Goal: Task Accomplishment & Management: Complete application form

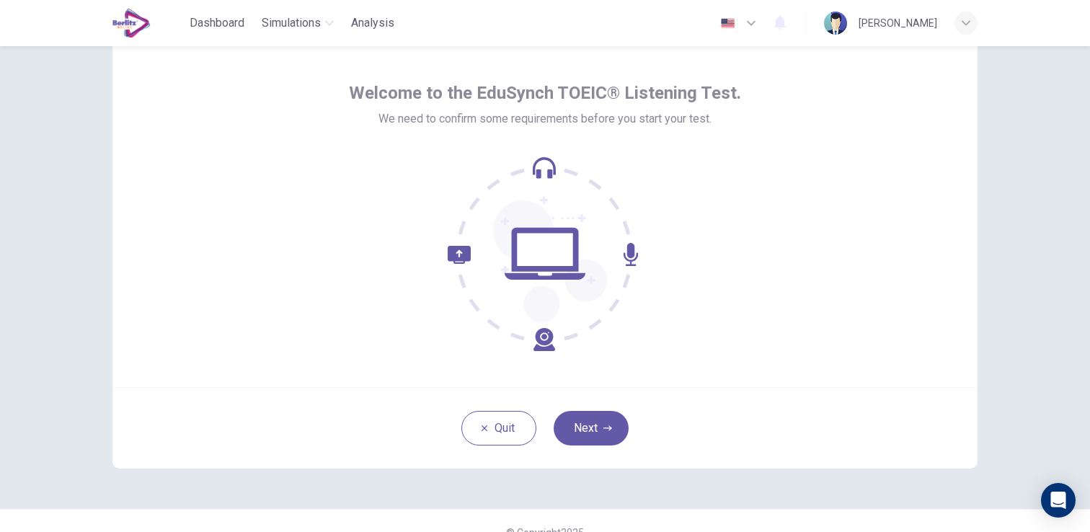
scroll to position [40, 0]
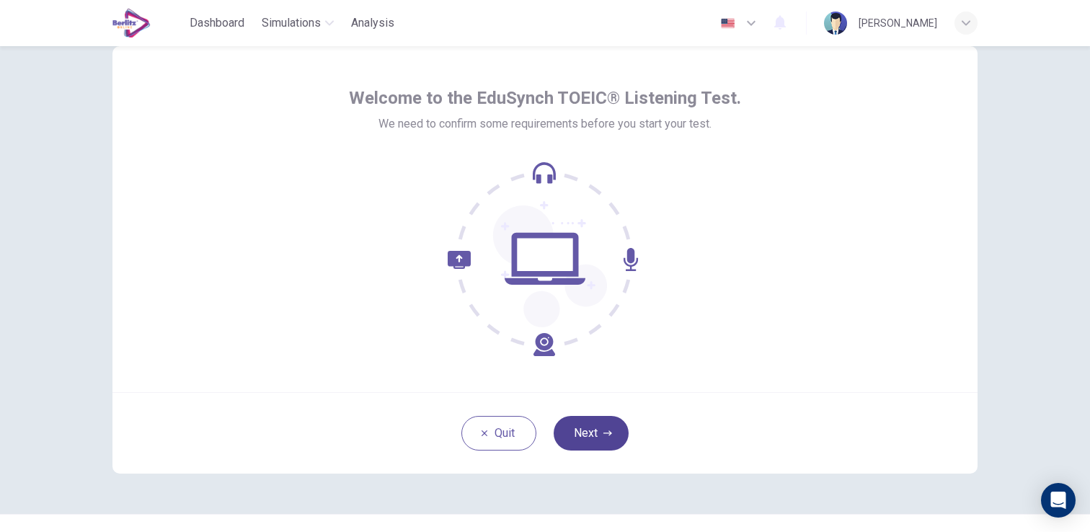
click at [603, 430] on icon "button" at bounding box center [607, 433] width 9 height 9
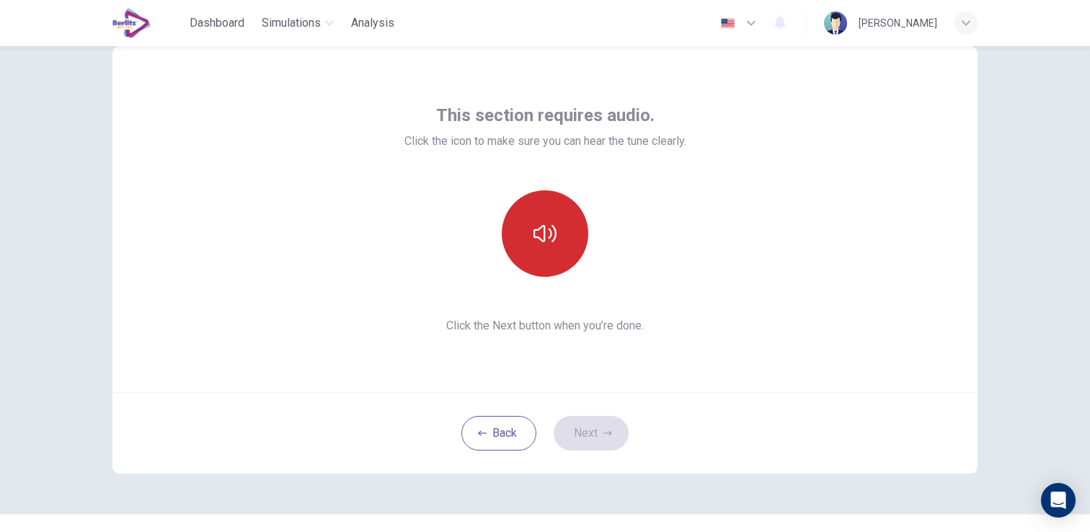
click at [554, 231] on icon "button" at bounding box center [544, 233] width 23 height 17
click at [610, 424] on button "Next" at bounding box center [590, 433] width 75 height 35
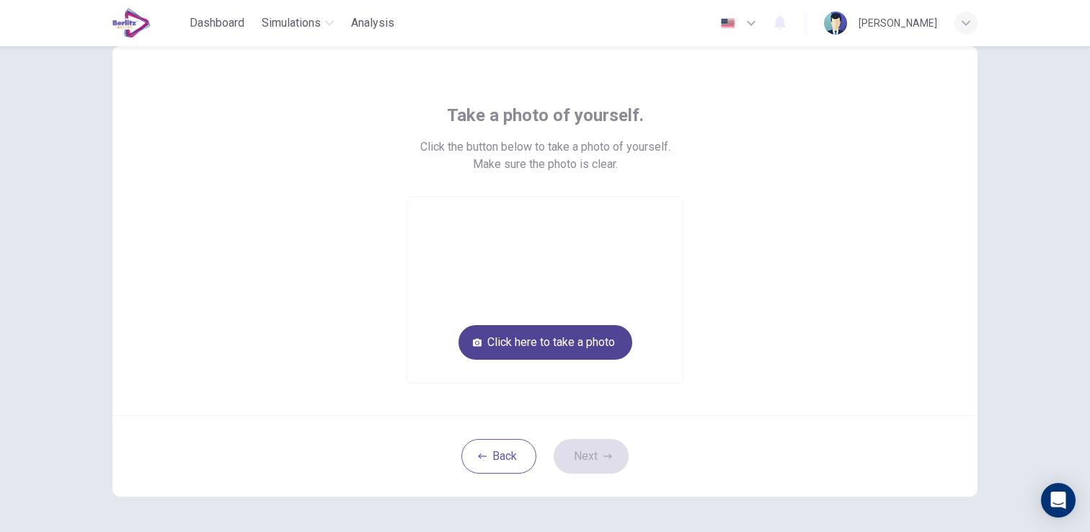
click at [528, 332] on button "Click here to take a photo" at bounding box center [545, 342] width 174 height 35
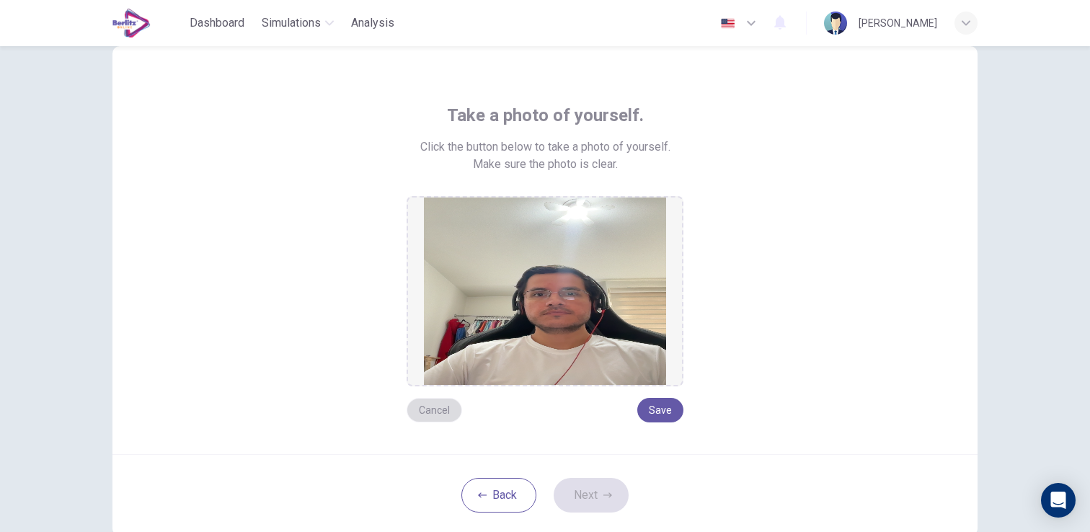
click at [443, 405] on button "Cancel" at bounding box center [433, 410] width 55 height 25
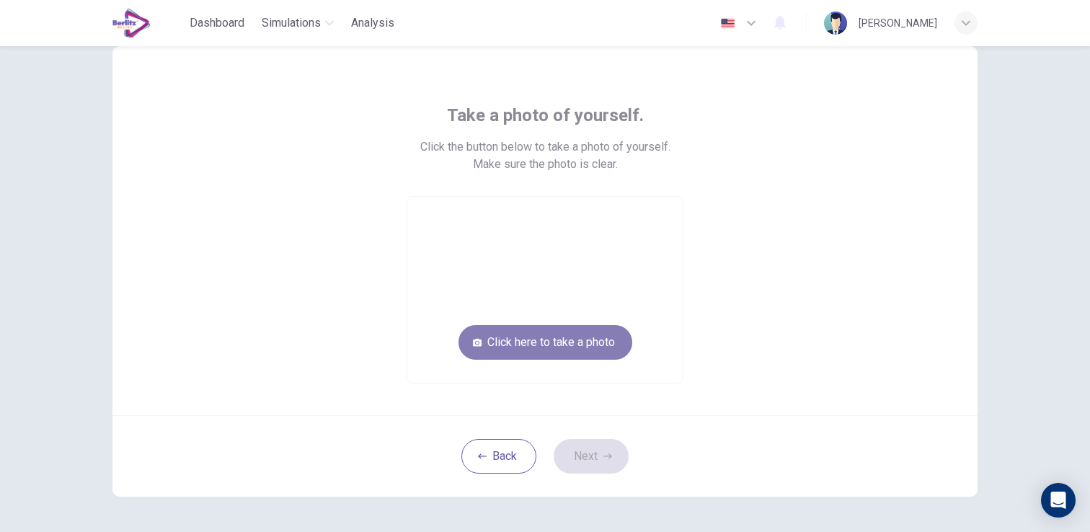
click at [562, 339] on button "Click here to take a photo" at bounding box center [545, 342] width 174 height 35
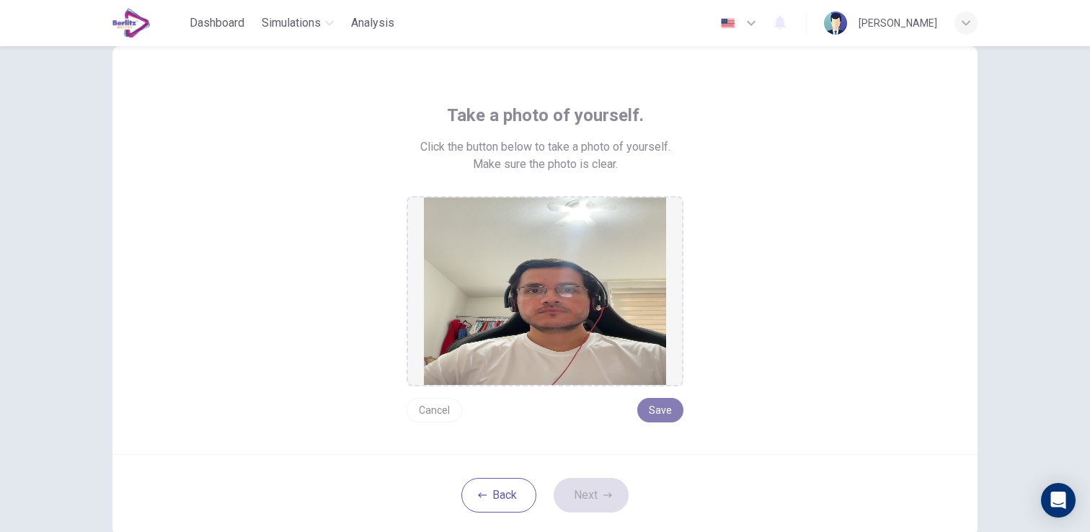
click at [672, 416] on button "Save" at bounding box center [660, 410] width 46 height 25
click at [602, 486] on button "Next" at bounding box center [590, 495] width 75 height 35
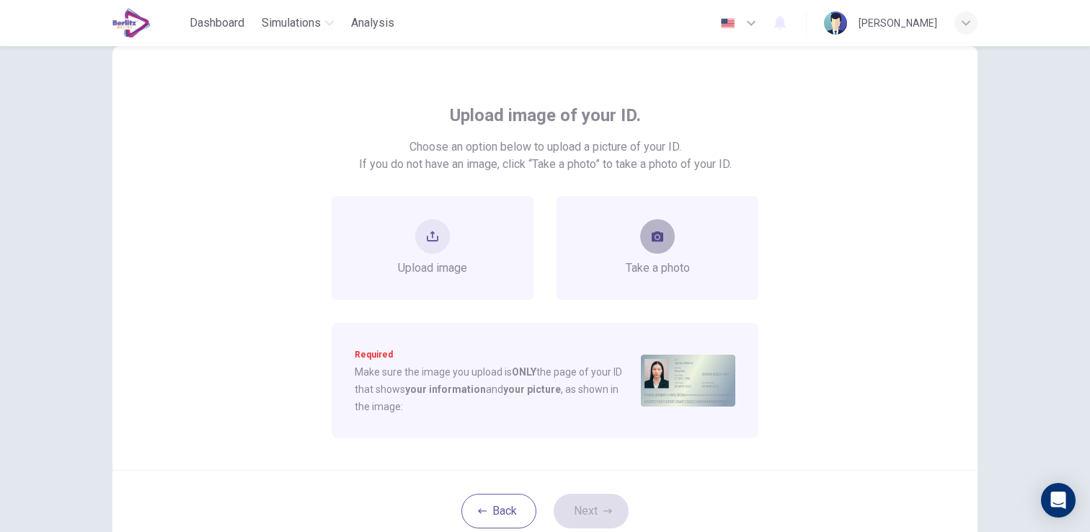
click at [651, 241] on icon "take photo" at bounding box center [657, 237] width 12 height 12
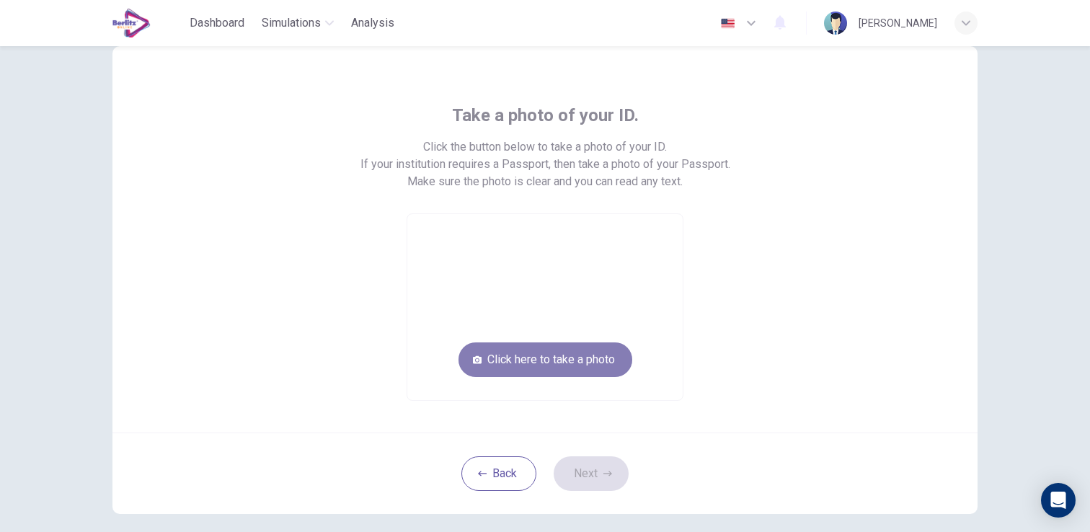
click at [590, 360] on button "Click here to take a photo" at bounding box center [545, 359] width 174 height 35
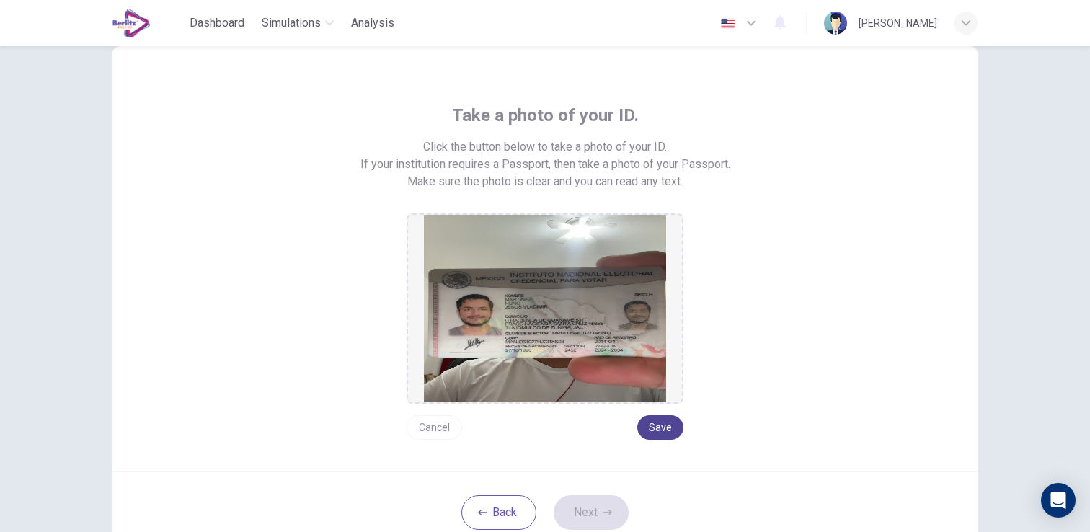
click at [669, 422] on button "Save" at bounding box center [660, 427] width 46 height 25
click at [589, 512] on button "Next" at bounding box center [590, 512] width 75 height 35
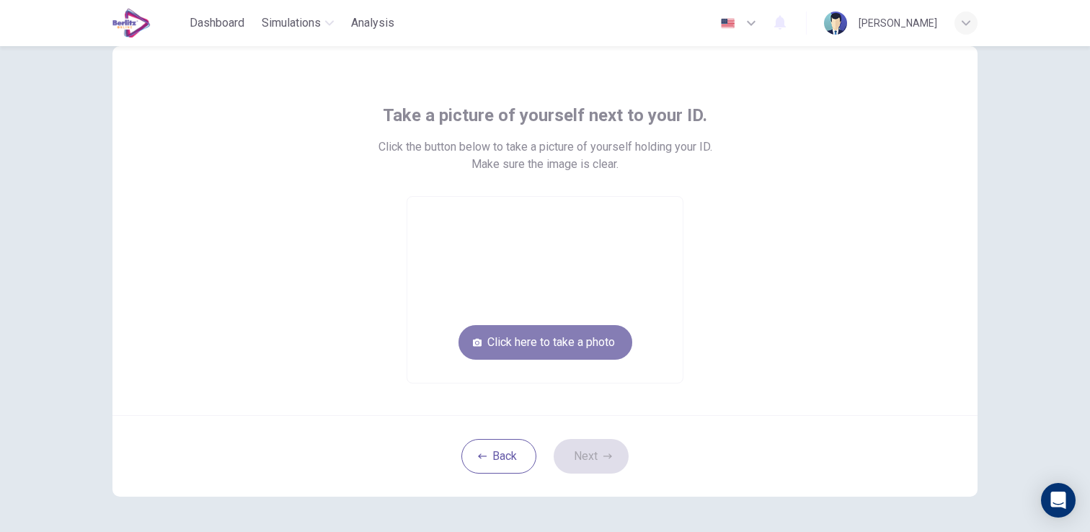
click at [566, 345] on button "Click here to take a photo" at bounding box center [545, 342] width 174 height 35
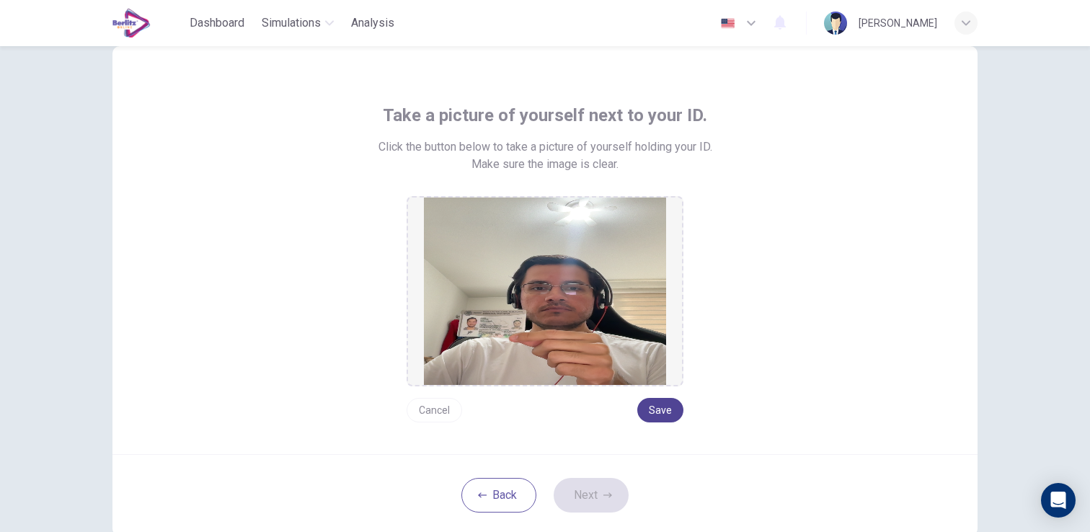
click at [664, 411] on button "Save" at bounding box center [660, 410] width 46 height 25
click at [618, 497] on button "Next" at bounding box center [590, 495] width 75 height 35
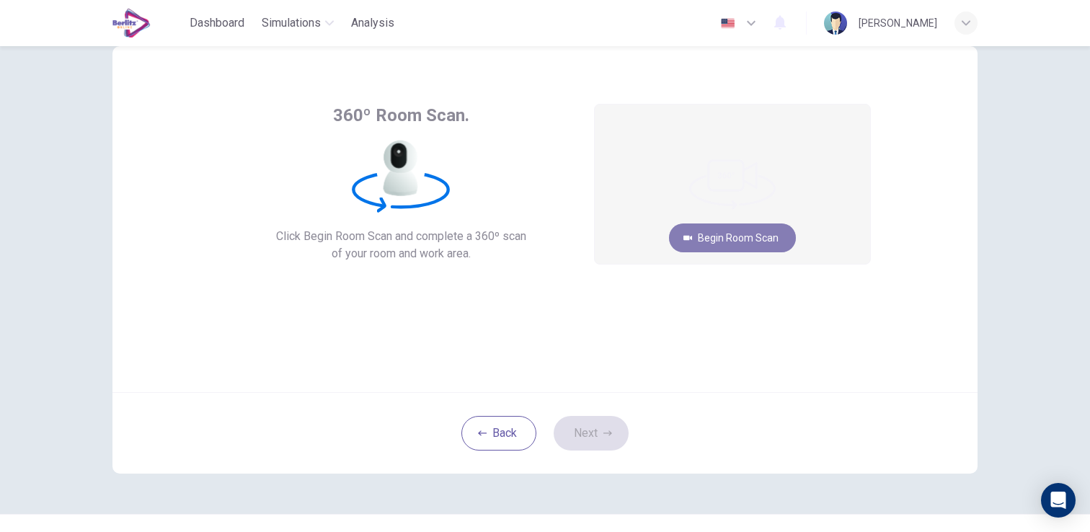
click at [721, 244] on button "Begin Room Scan" at bounding box center [732, 237] width 127 height 29
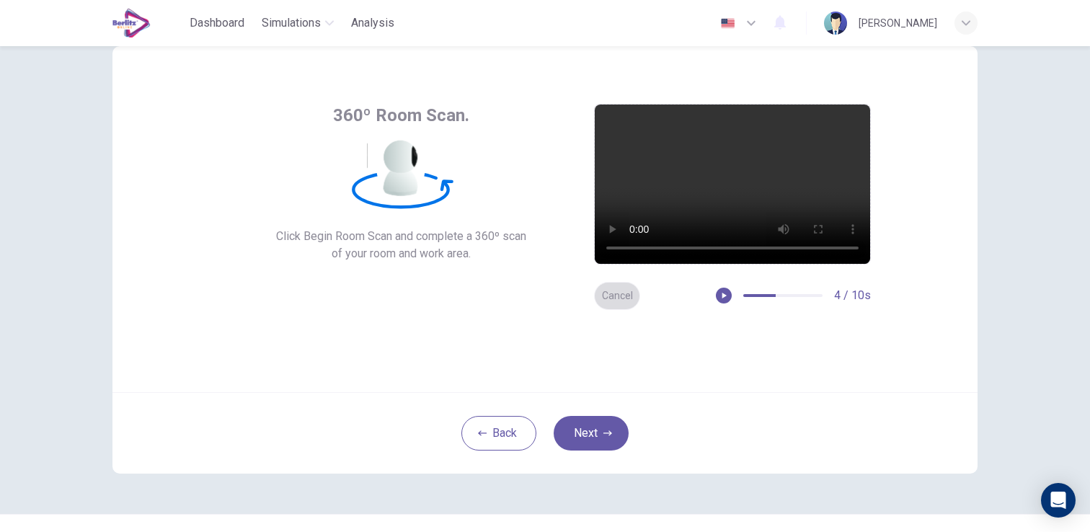
click at [605, 288] on button "Cancel" at bounding box center [617, 296] width 46 height 28
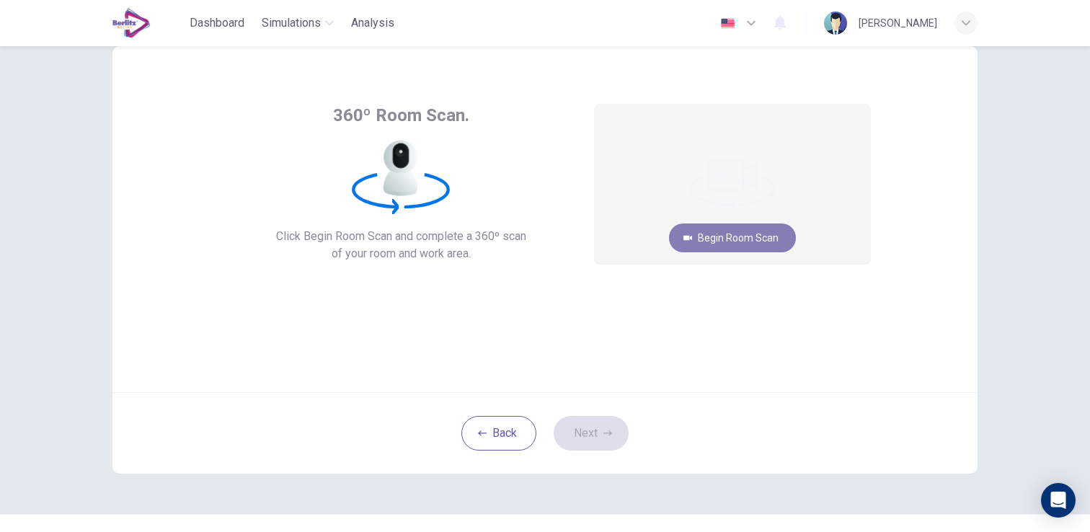
click at [756, 233] on button "Begin Room Scan" at bounding box center [732, 237] width 127 height 29
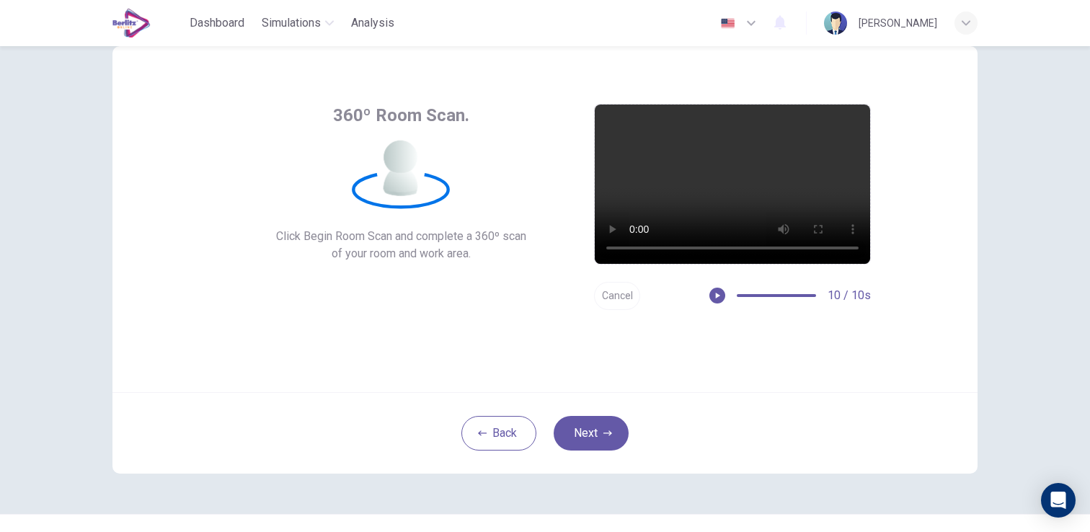
click at [624, 296] on button "Cancel" at bounding box center [617, 296] width 46 height 28
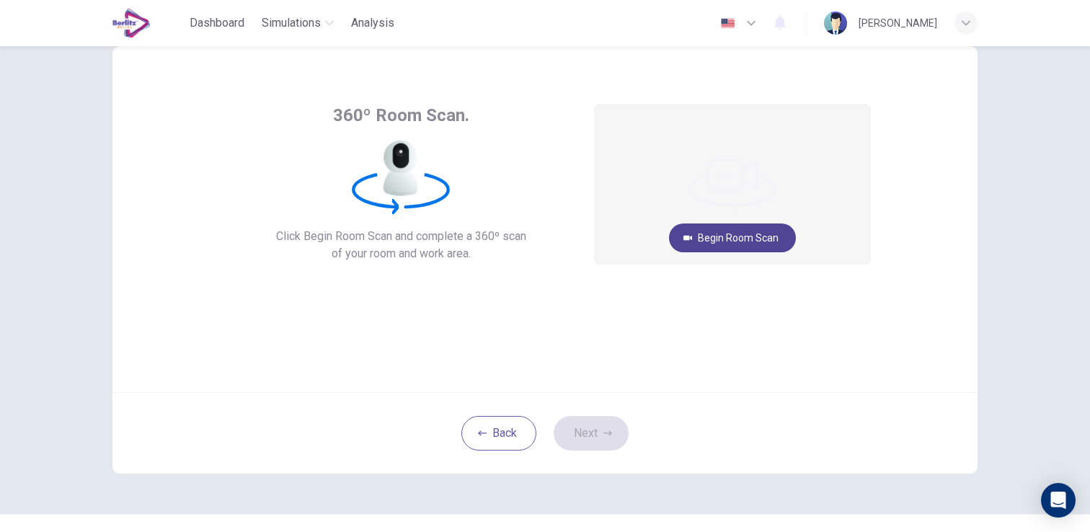
click at [703, 227] on button "Begin Room Scan" at bounding box center [732, 237] width 127 height 29
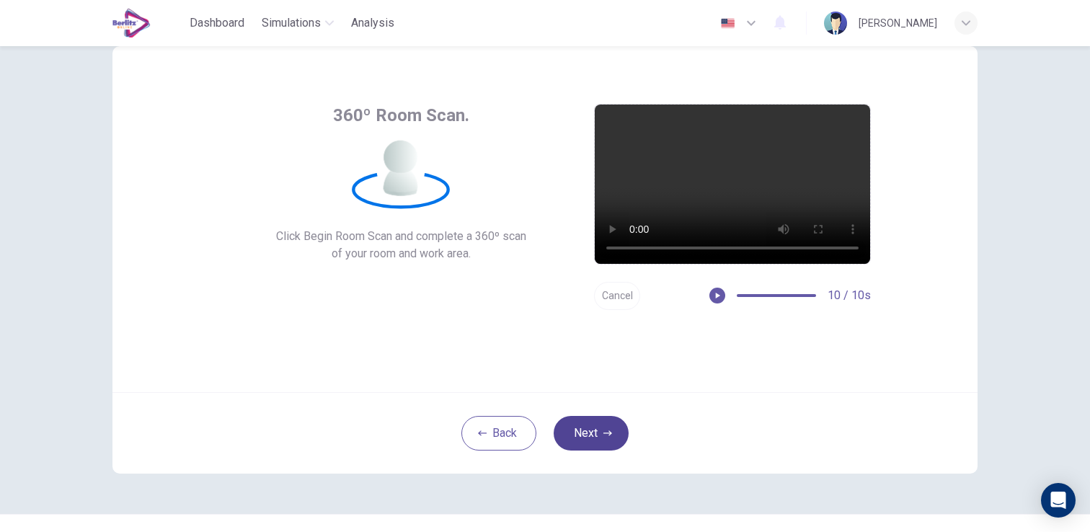
click at [613, 437] on button "Next" at bounding box center [590, 433] width 75 height 35
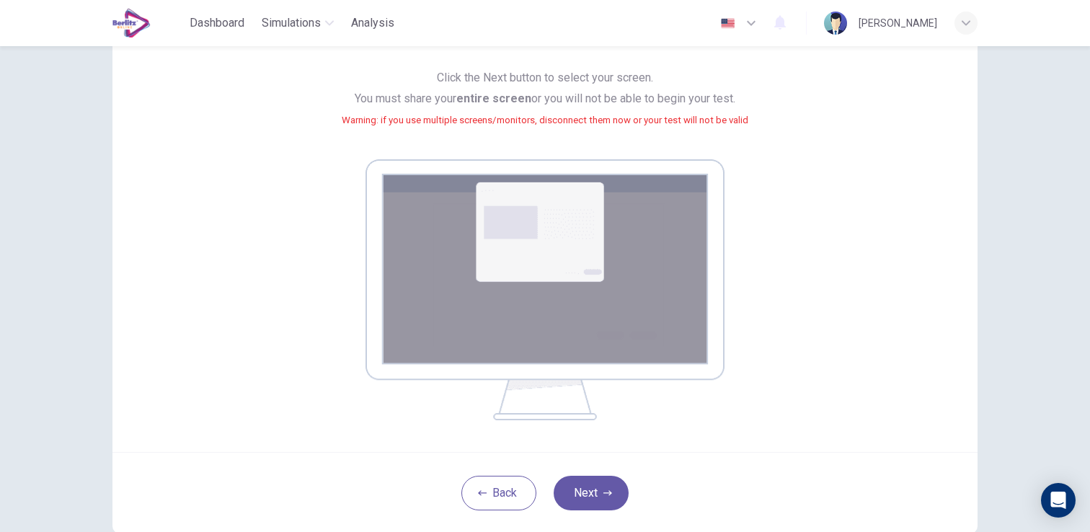
scroll to position [145, 0]
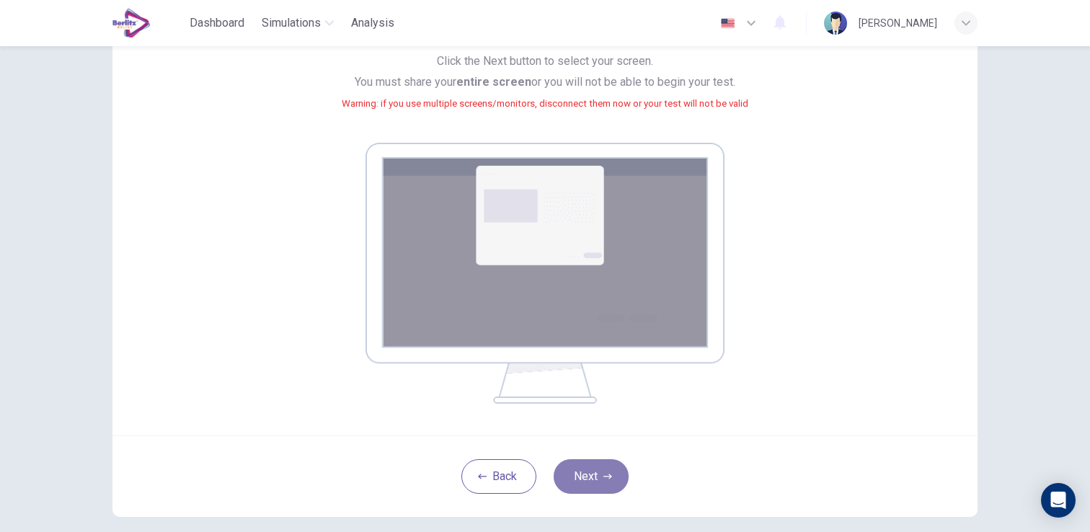
click at [597, 471] on button "Next" at bounding box center [590, 476] width 75 height 35
click at [584, 484] on button "Next" at bounding box center [590, 476] width 75 height 35
